Goal: Information Seeking & Learning: Learn about a topic

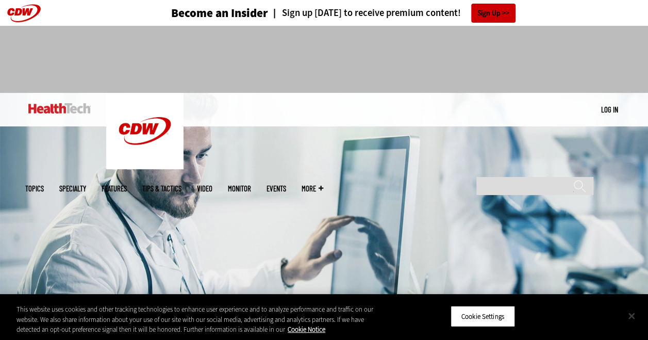
click at [632, 314] on button "Close" at bounding box center [631, 315] width 23 height 23
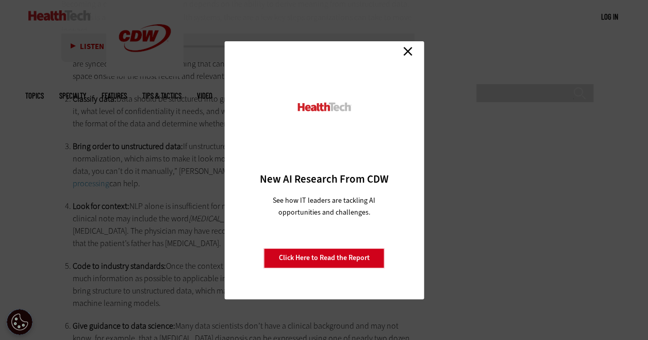
scroll to position [1945, 0]
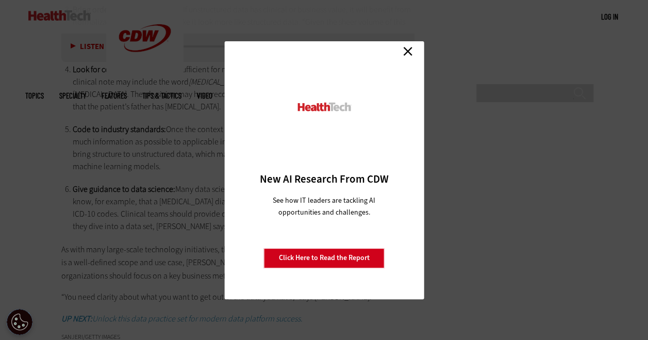
click at [407, 52] on link "Close" at bounding box center [407, 51] width 15 height 15
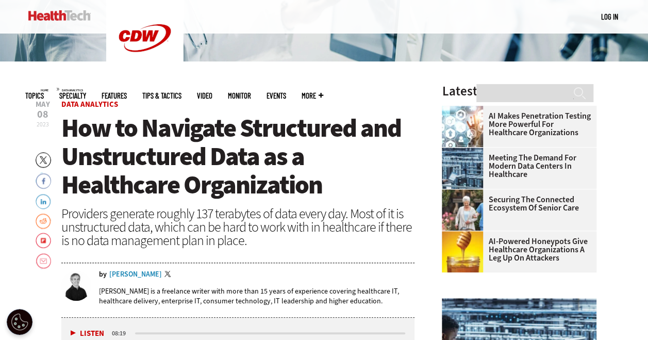
scroll to position [326, 0]
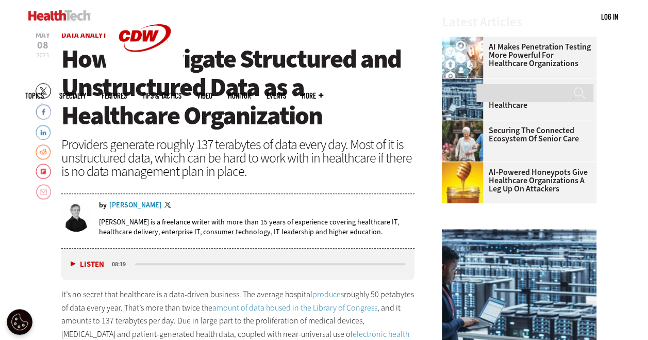
click at [43, 192] on link "Email" at bounding box center [43, 191] width 15 height 16
click at [46, 172] on link "Flipboard" at bounding box center [43, 171] width 15 height 16
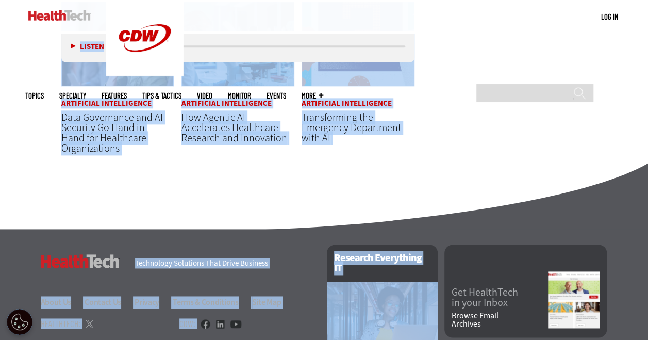
scroll to position [2656, 0]
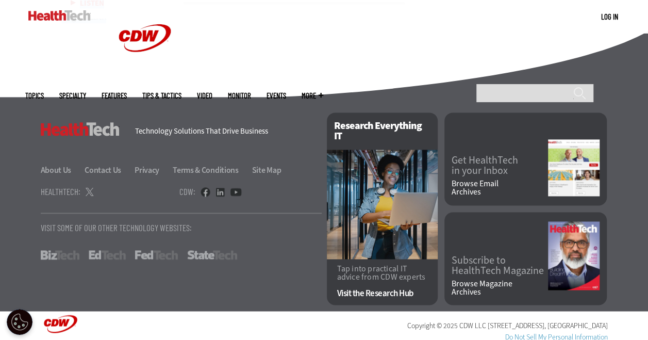
drag, startPoint x: 29, startPoint y: 108, endPoint x: 653, endPoint y: 53, distance: 626.5
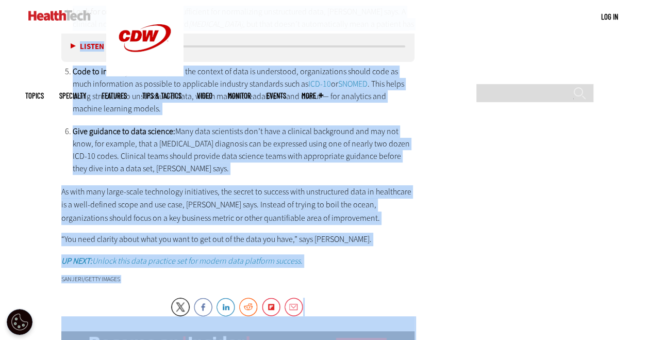
scroll to position [1999, 0]
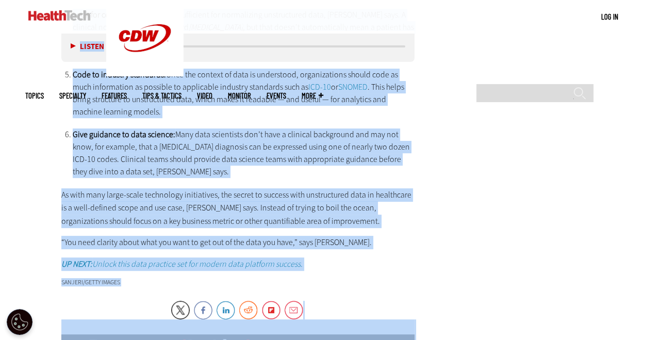
click at [299, 258] on em "UP NEXT: Unlock this data practice set for modern data platform success." at bounding box center [181, 263] width 241 height 11
click at [328, 257] on p "UP NEXT: Unlock this data practice set for modern data platform success." at bounding box center [238, 263] width 354 height 13
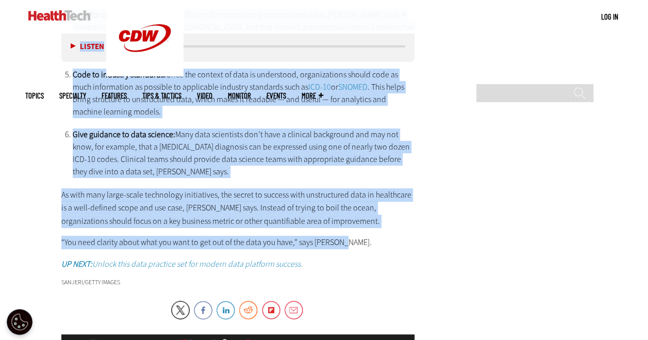
drag, startPoint x: 346, startPoint y: 202, endPoint x: 63, endPoint y: 36, distance: 327.8
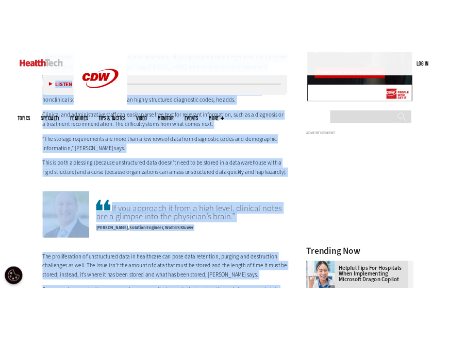
scroll to position [730, 0]
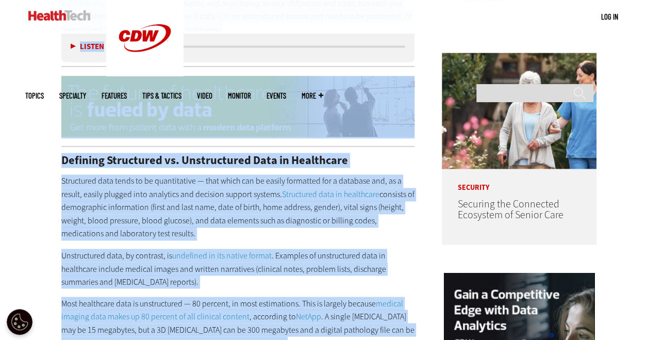
copy div "Loremi Dolor 98:13 Si’a co adipis elit seddoeiusm te i utla-etdolo magnaali. En…"
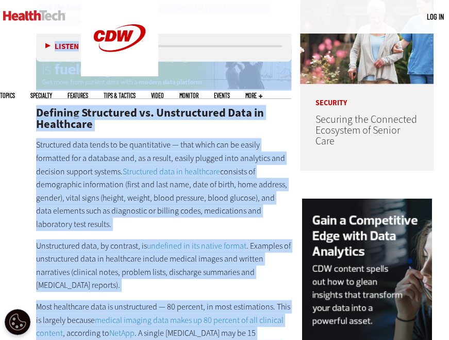
scroll to position [0, 0]
